Goal: Information Seeking & Learning: Learn about a topic

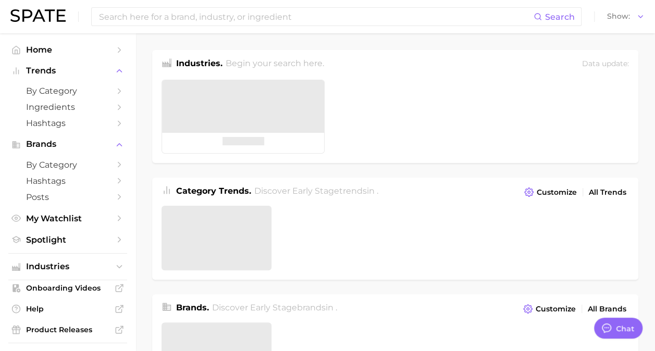
type textarea "x"
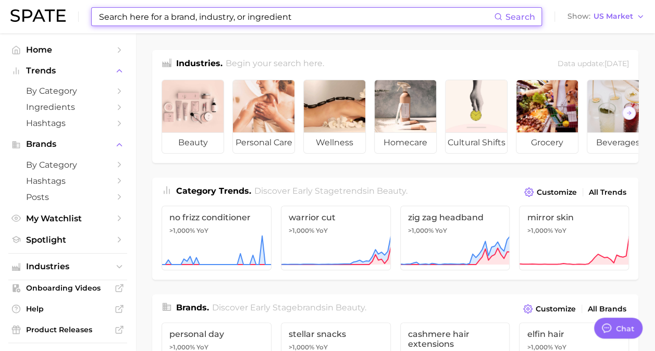
click at [221, 17] on input at bounding box center [296, 17] width 396 height 18
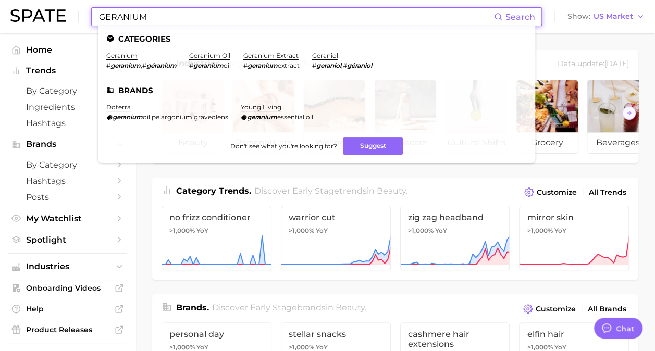
click at [163, 14] on input "GERANIUM" at bounding box center [296, 17] width 396 height 18
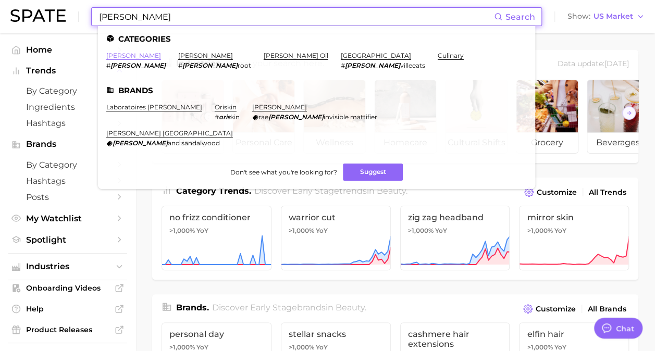
type input "[PERSON_NAME]"
click at [113, 54] on link "[PERSON_NAME]" at bounding box center [133, 56] width 55 height 8
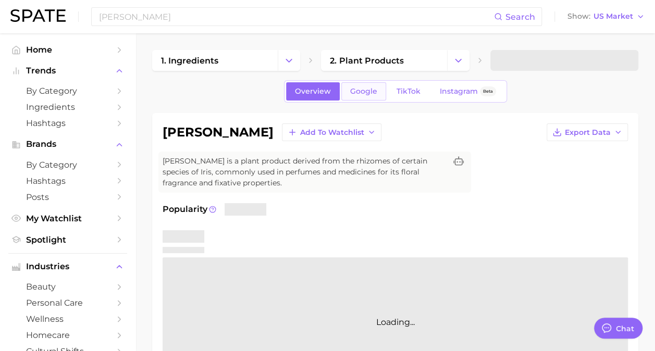
type textarea "x"
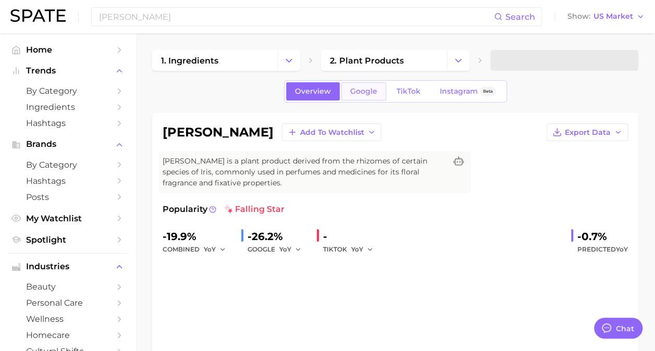
click at [369, 95] on span "Google" at bounding box center [363, 91] width 27 height 9
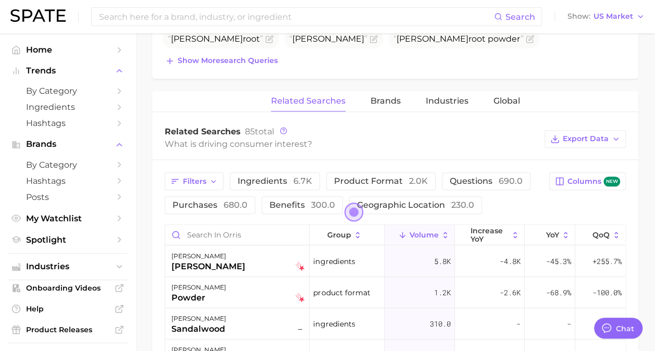
scroll to position [536, 0]
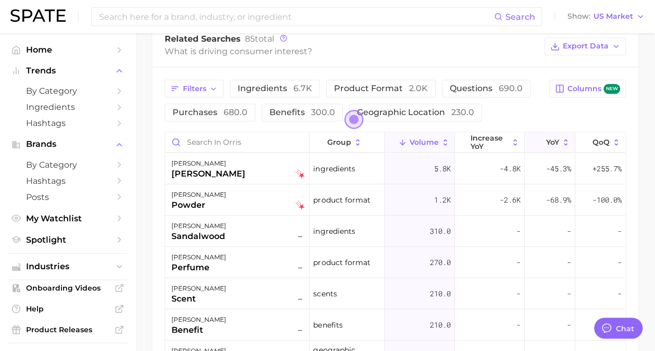
click at [546, 141] on span "YoY" at bounding box center [552, 142] width 13 height 8
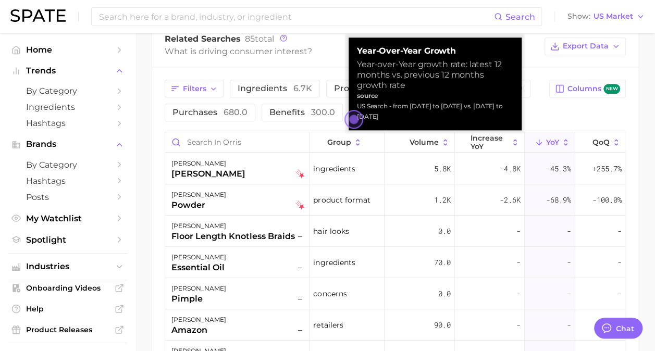
scroll to position [0, 0]
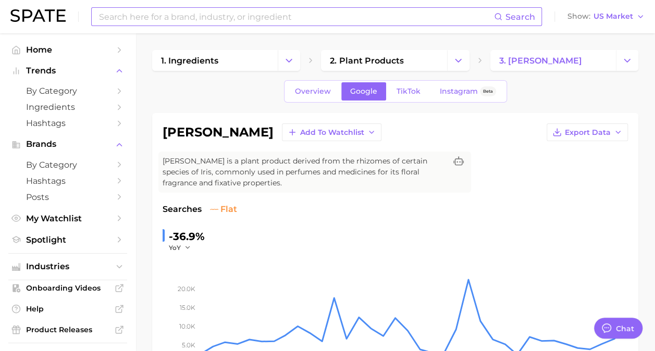
click at [319, 17] on input at bounding box center [296, 17] width 396 height 18
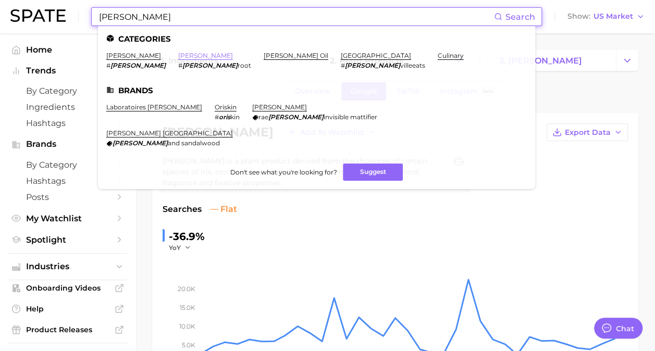
type input "[PERSON_NAME]"
click at [178, 55] on link "[PERSON_NAME]" at bounding box center [205, 56] width 55 height 8
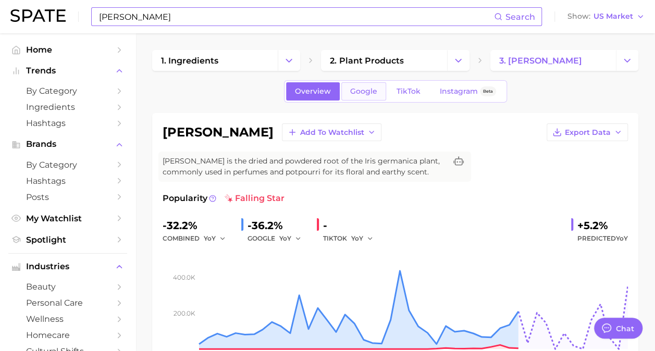
click at [369, 88] on span "Google" at bounding box center [363, 91] width 27 height 9
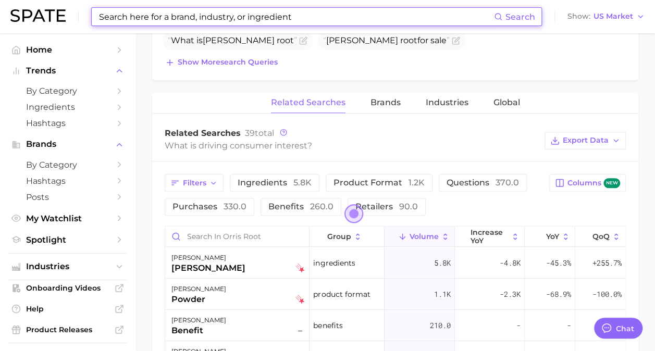
scroll to position [468, 0]
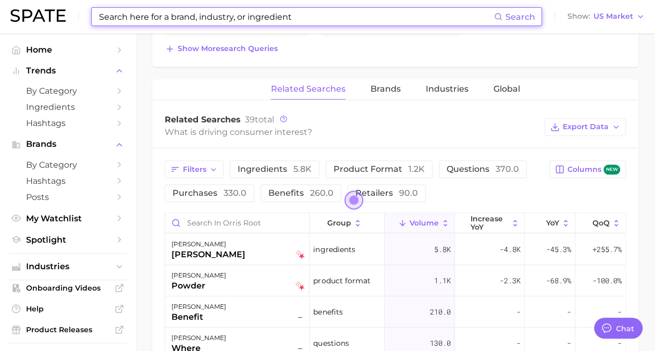
click at [251, 16] on input at bounding box center [296, 17] width 396 height 18
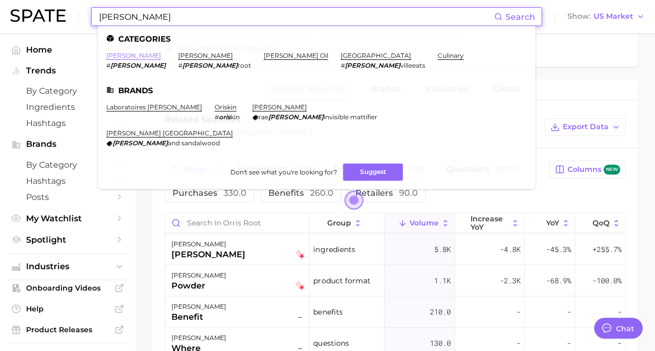
type input "[PERSON_NAME]"
click at [111, 56] on link "[PERSON_NAME]" at bounding box center [133, 56] width 55 height 8
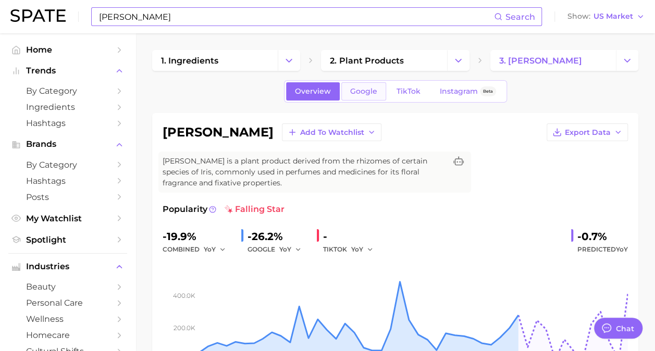
click at [362, 89] on span "Google" at bounding box center [363, 91] width 27 height 9
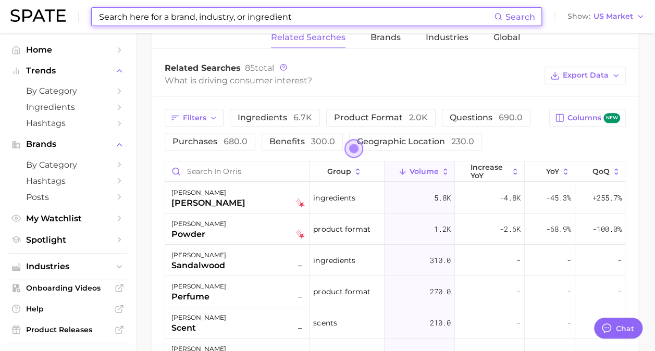
scroll to position [506, 0]
click at [550, 171] on span "YoY" at bounding box center [552, 172] width 13 height 8
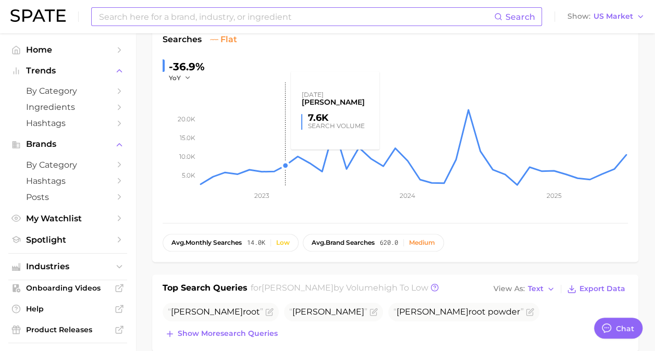
scroll to position [0, 0]
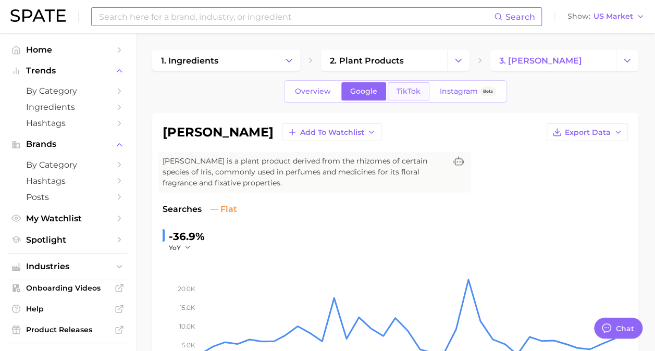
click at [397, 92] on span "TikTok" at bounding box center [409, 91] width 24 height 9
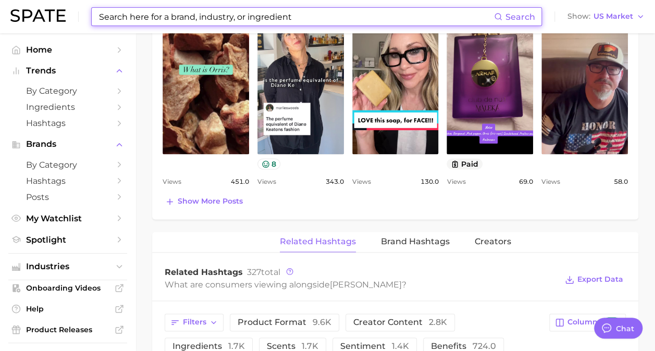
scroll to position [804, 0]
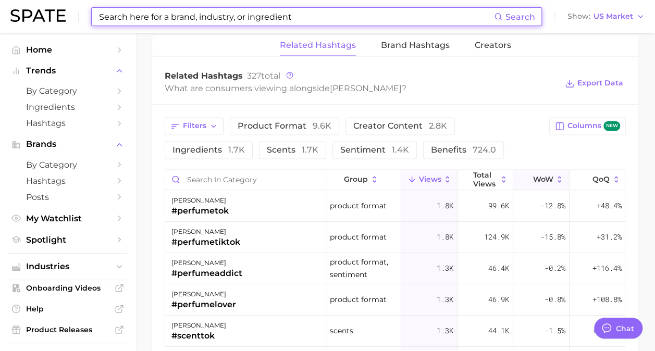
click at [555, 177] on icon at bounding box center [559, 179] width 9 height 9
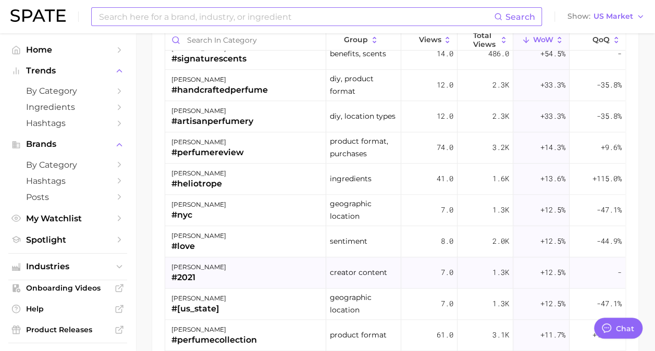
scroll to position [480, 0]
